Goal: Task Accomplishment & Management: Manage account settings

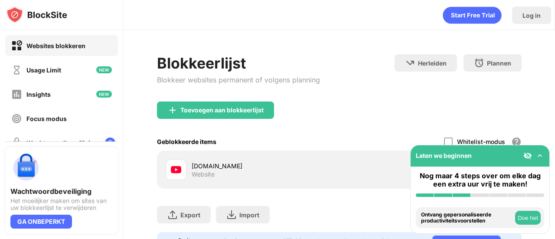
scroll to position [48, 0]
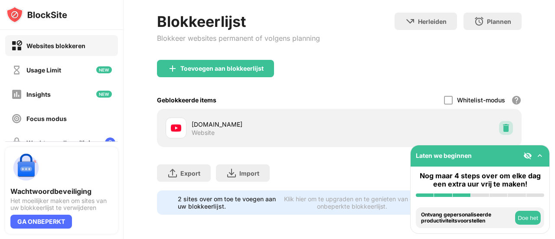
click at [502, 125] on img at bounding box center [506, 128] width 9 height 9
